Goal: Information Seeking & Learning: Learn about a topic

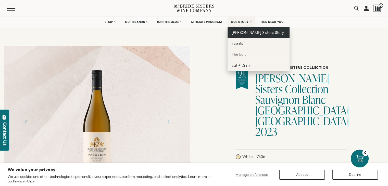
click at [251, 34] on span "[PERSON_NAME] Sisters Story" at bounding box center [258, 32] width 52 height 4
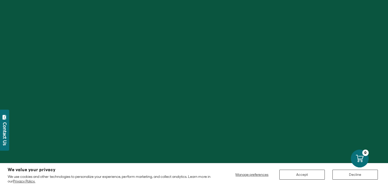
scroll to position [14, 0]
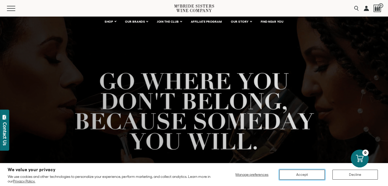
click at [308, 176] on button "Accept" at bounding box center [301, 175] width 45 height 10
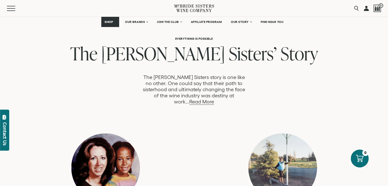
scroll to position [250, 0]
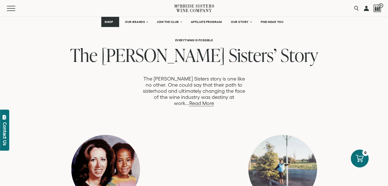
click at [214, 100] on link "Read More" at bounding box center [201, 103] width 25 height 6
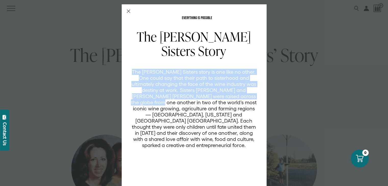
drag, startPoint x: 133, startPoint y: 69, endPoint x: 241, endPoint y: 93, distance: 111.0
click at [241, 93] on p "The [PERSON_NAME] Sisters story is one like no other. One could say that their …" at bounding box center [194, 109] width 126 height 80
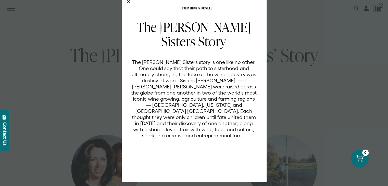
click at [303, 95] on div "EVERYTHING IS POSSIBLE The [PERSON_NAME] Sisters Story The [PERSON_NAME] Sister…" at bounding box center [194, 93] width 388 height 186
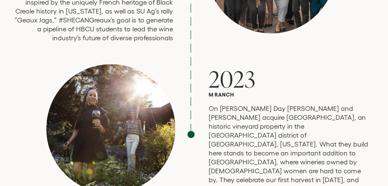
scroll to position [1341, 0]
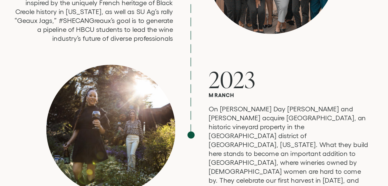
click at [251, 141] on p "On [PERSON_NAME] Day [PERSON_NAME] and [PERSON_NAME] acquire [GEOGRAPHIC_DATA],…" at bounding box center [250, 166] width 92 height 56
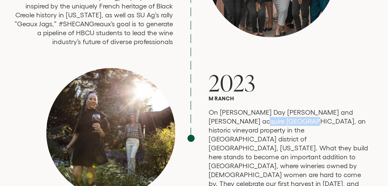
drag, startPoint x: 218, startPoint y: 124, endPoint x: 244, endPoint y: 125, distance: 26.3
click at [244, 138] on p "On [PERSON_NAME] Day [PERSON_NAME] and [PERSON_NAME] acquire [GEOGRAPHIC_DATA],…" at bounding box center [250, 166] width 92 height 56
copy p "[GEOGRAPHIC_DATA]"
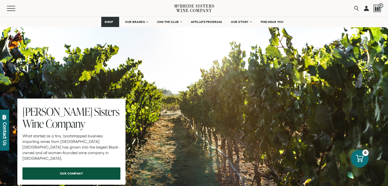
scroll to position [1507, 0]
